Goal: Task Accomplishment & Management: Manage account settings

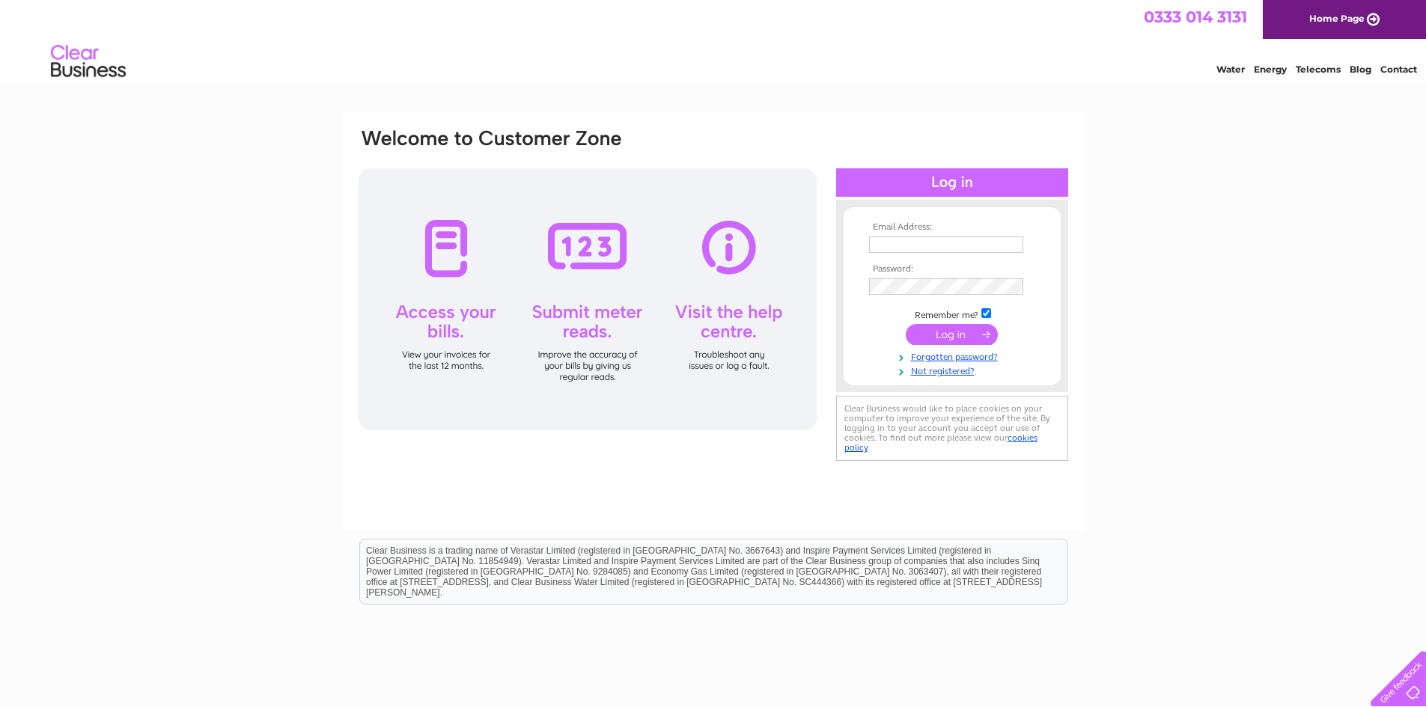
click at [925, 248] on input "text" at bounding box center [946, 245] width 154 height 16
type input "arobertson@breuk.com"
click at [945, 341] on input "submit" at bounding box center [952, 336] width 92 height 21
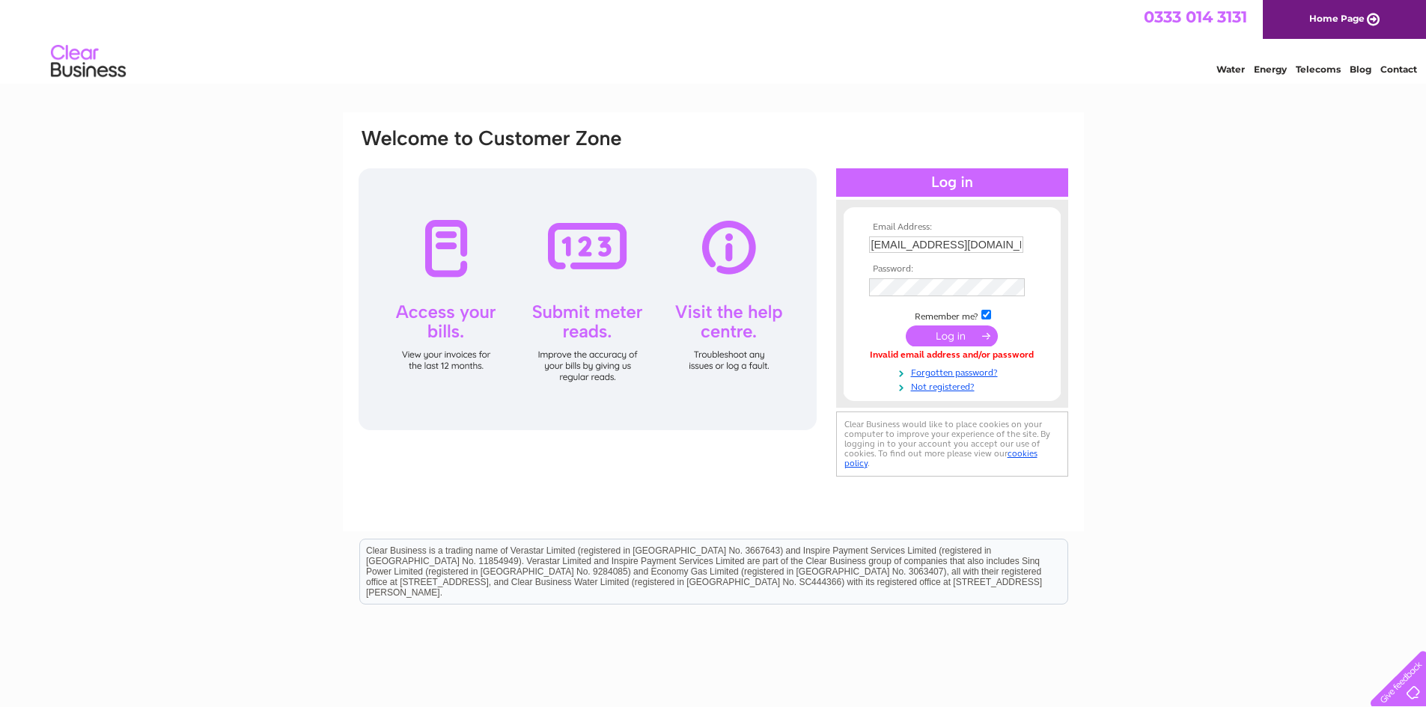
click at [947, 332] on input "submit" at bounding box center [952, 336] width 92 height 21
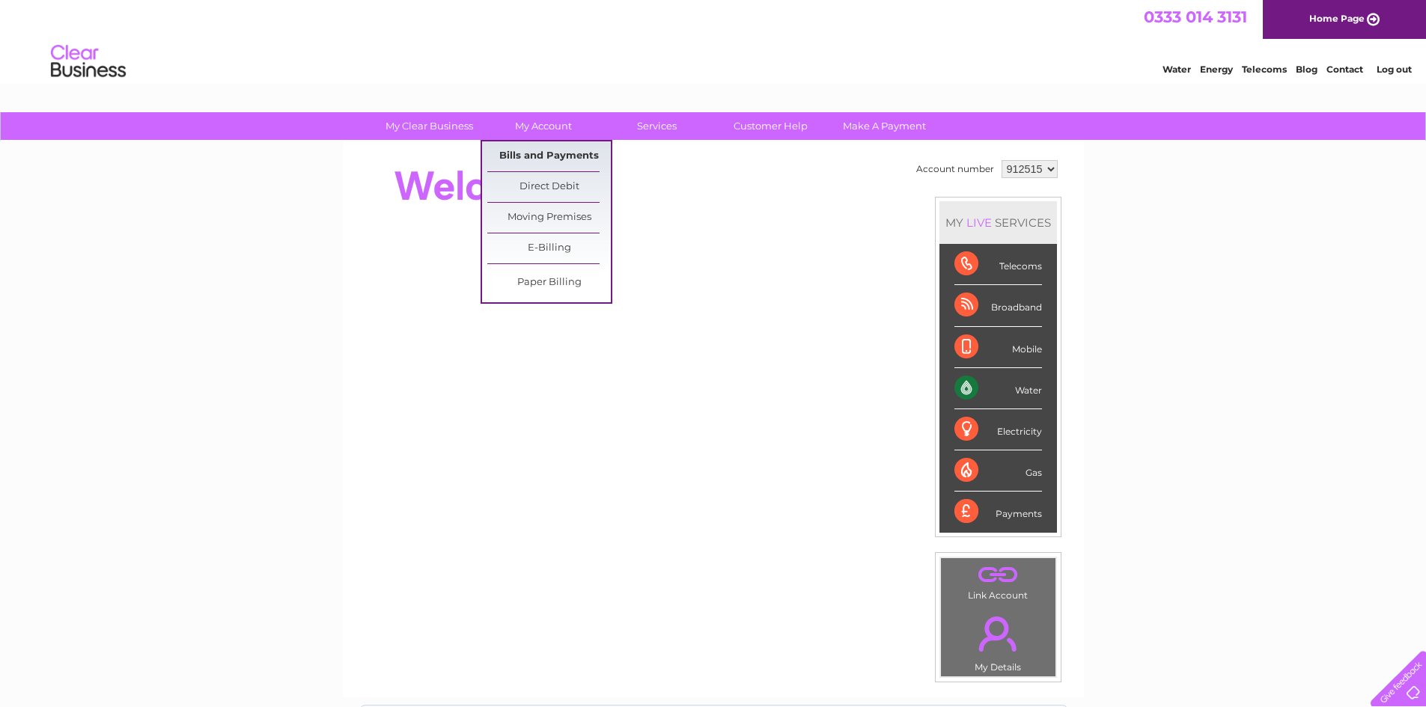
click at [539, 159] on link "Bills and Payments" at bounding box center [548, 156] width 123 height 30
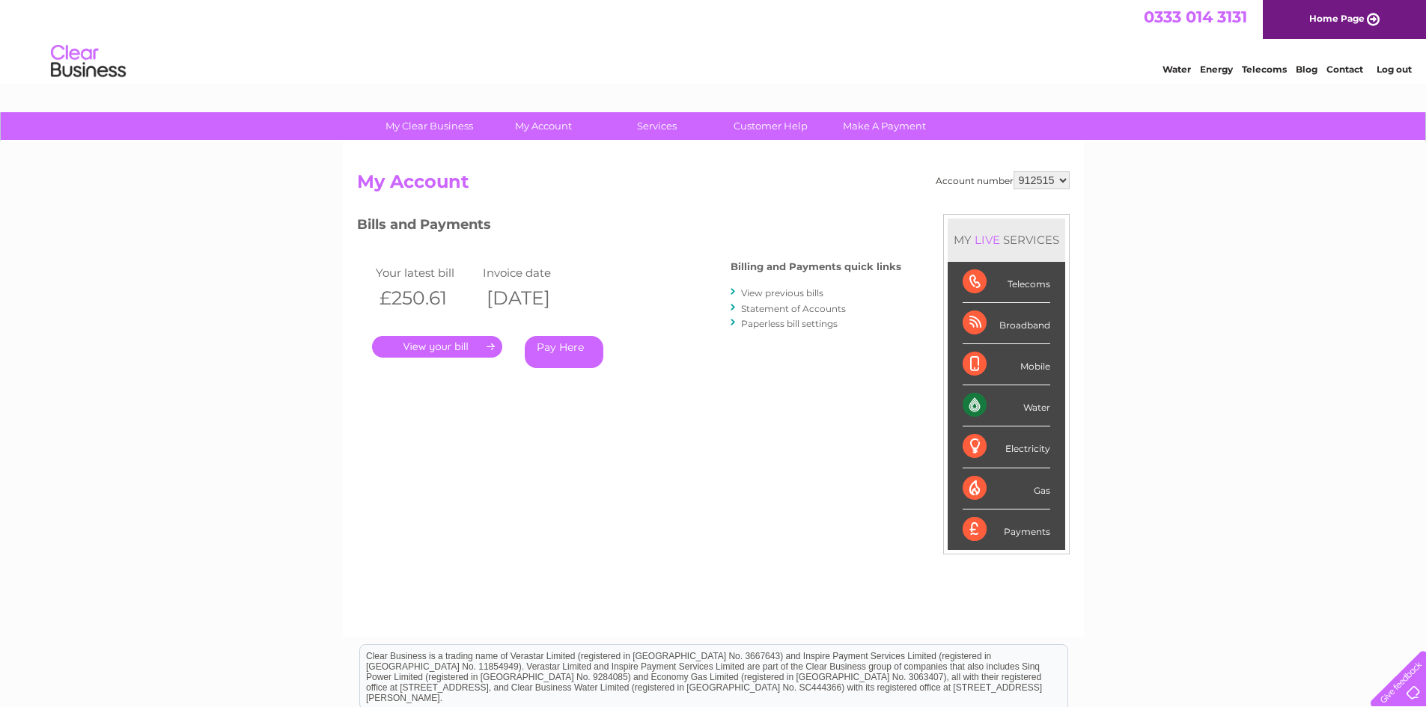
click at [436, 352] on link "." at bounding box center [437, 347] width 130 height 22
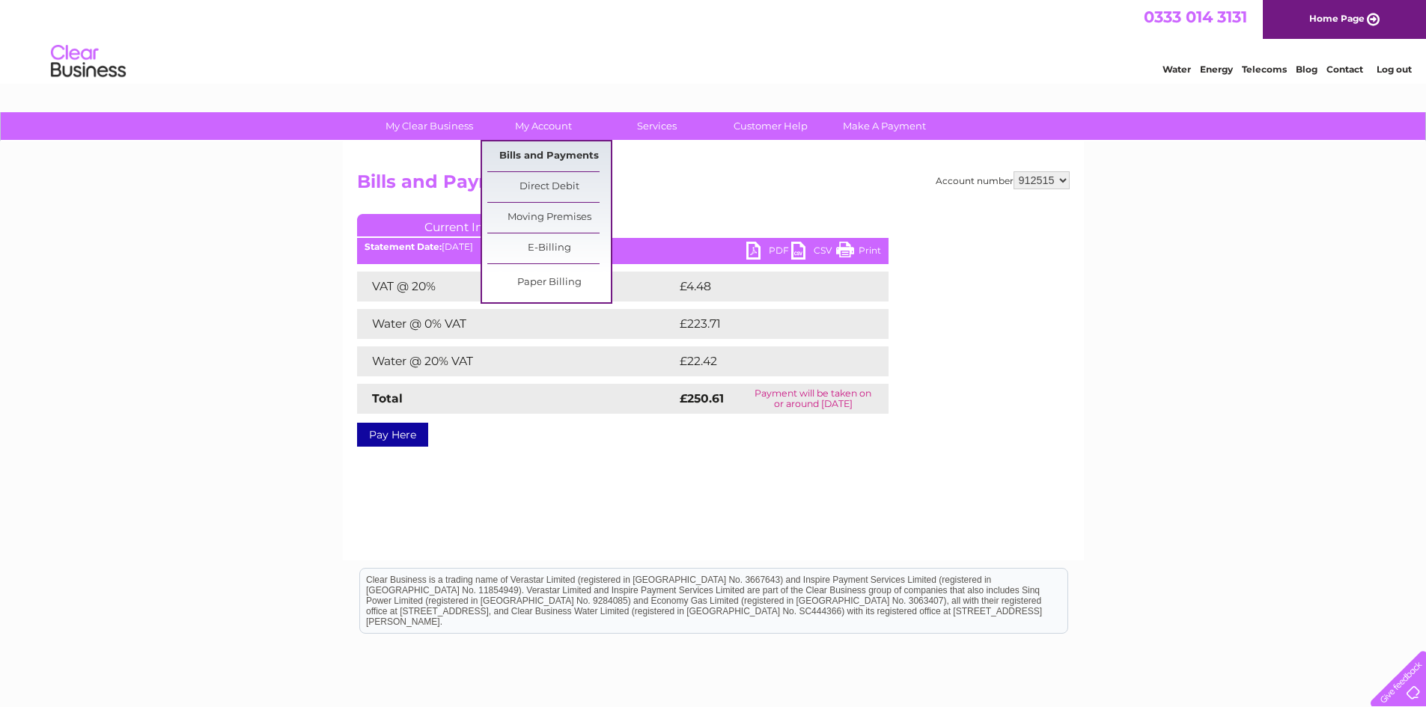
click at [547, 152] on link "Bills and Payments" at bounding box center [548, 156] width 123 height 30
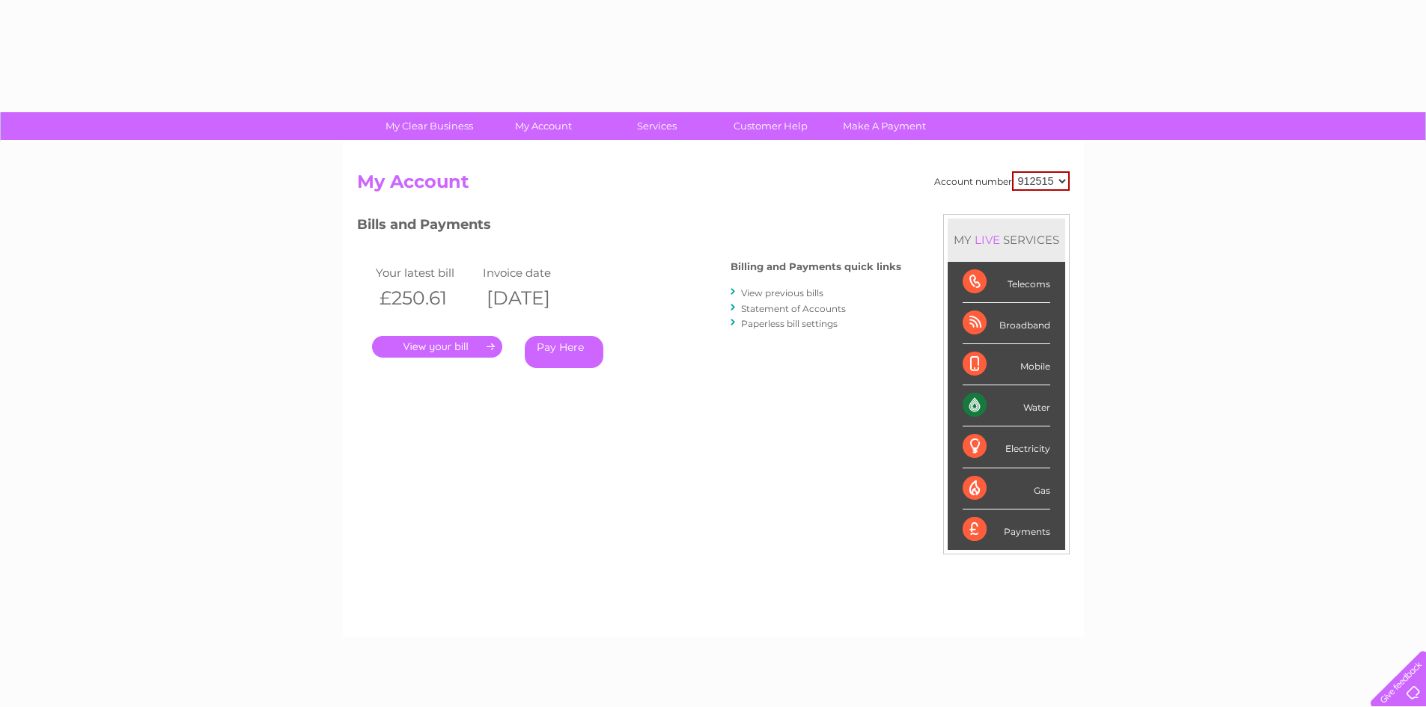
click at [548, 156] on div "Account number 912515 My Account MY LIVE SERVICES Telecoms Broadband Mobile Wat…" at bounding box center [713, 388] width 741 height 495
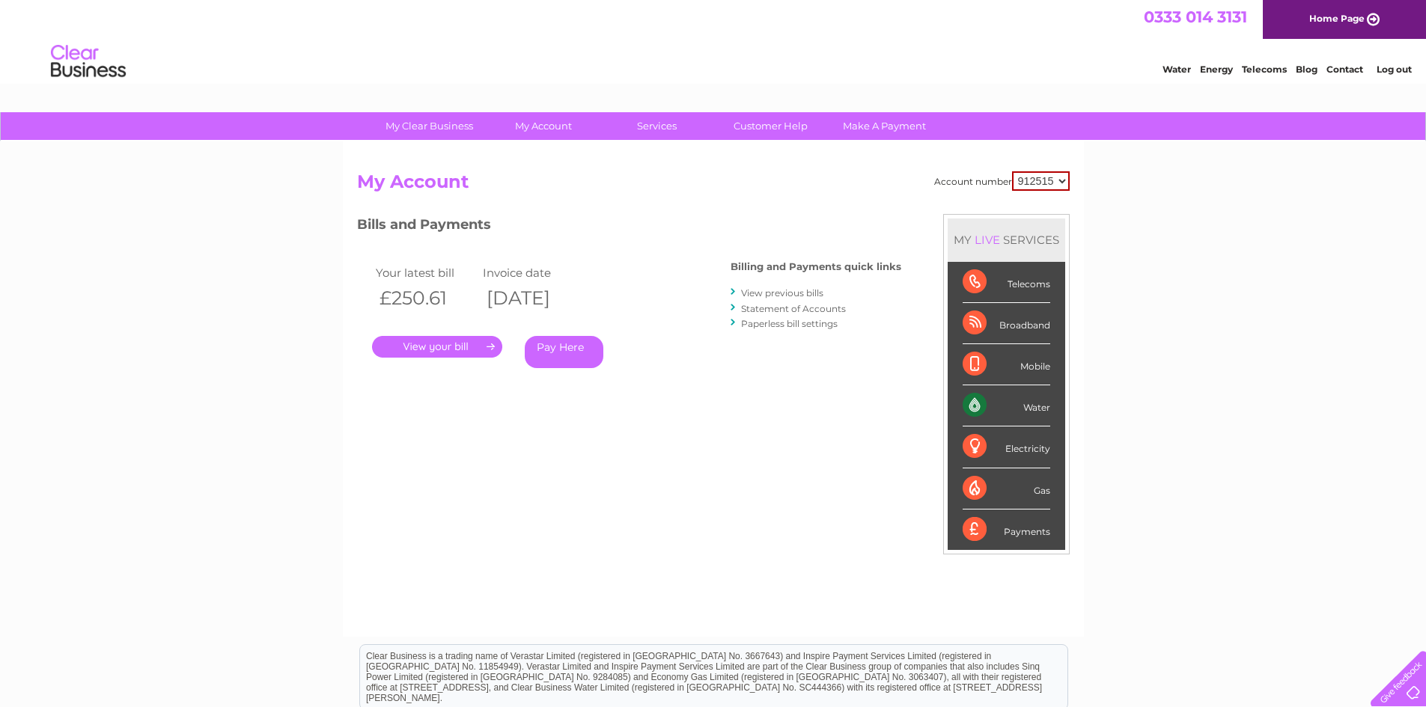
click at [776, 290] on link "View previous bills" at bounding box center [782, 292] width 82 height 11
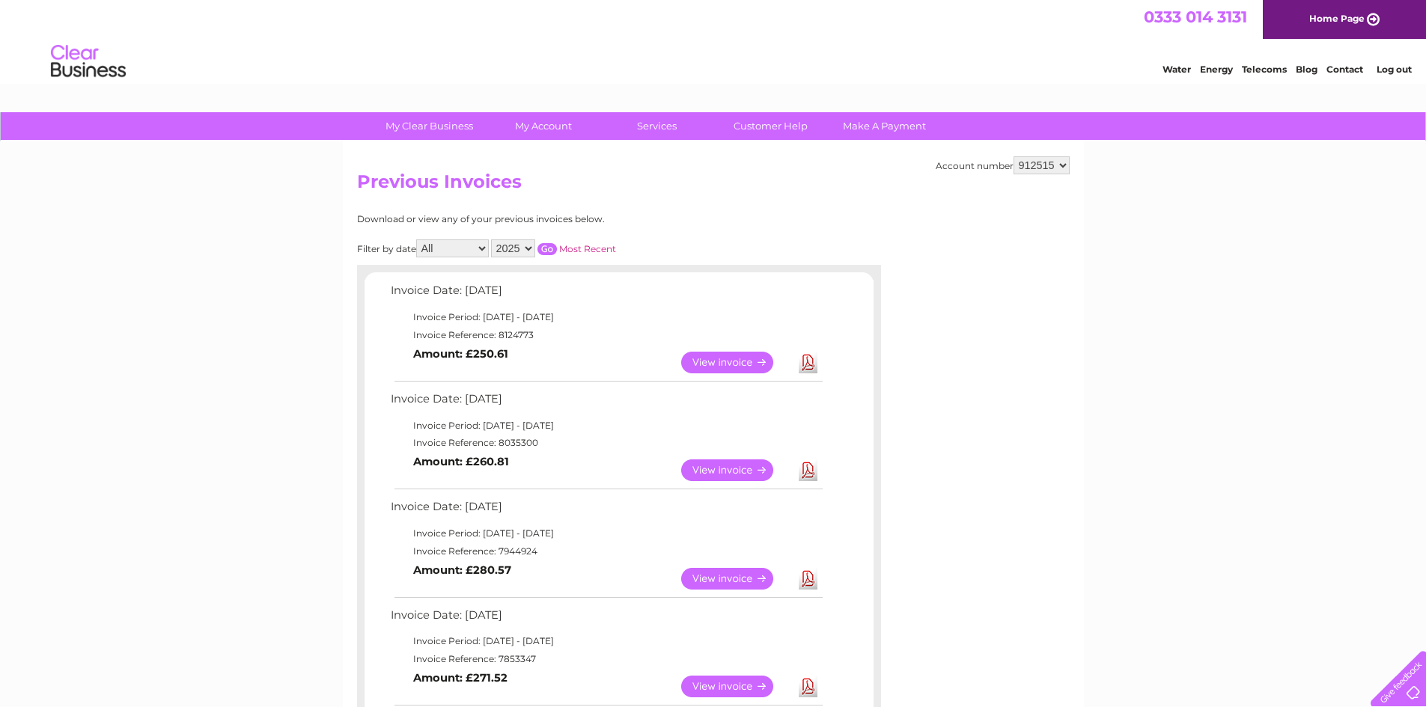
click at [709, 468] on link "View" at bounding box center [736, 471] width 110 height 22
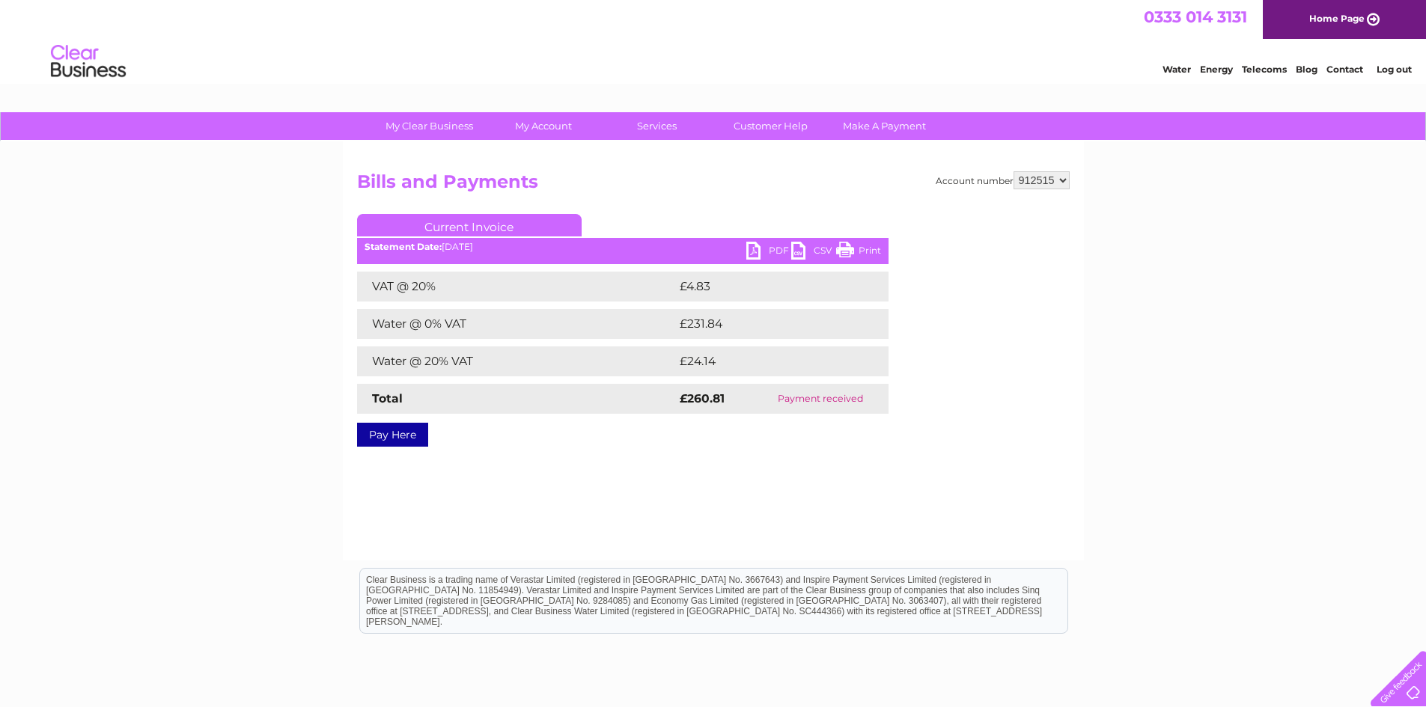
click at [763, 250] on link "PDF" at bounding box center [768, 253] width 45 height 22
